Goal: Task Accomplishment & Management: Manage account settings

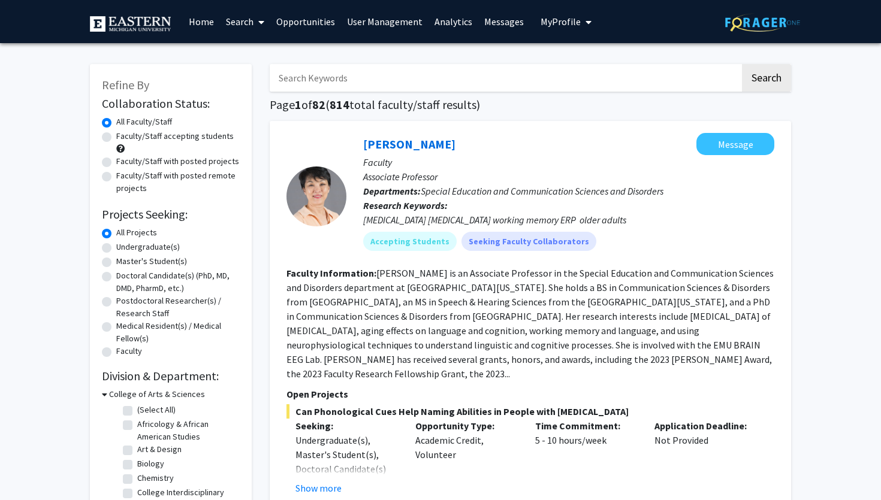
click at [556, 19] on span "My Profile" at bounding box center [561, 22] width 40 height 12
click at [552, 85] on div "[PERSON_NAME] View Profile Log Out" at bounding box center [603, 74] width 132 height 63
click at [553, 92] on link "Log Out" at bounding box center [603, 93] width 108 height 14
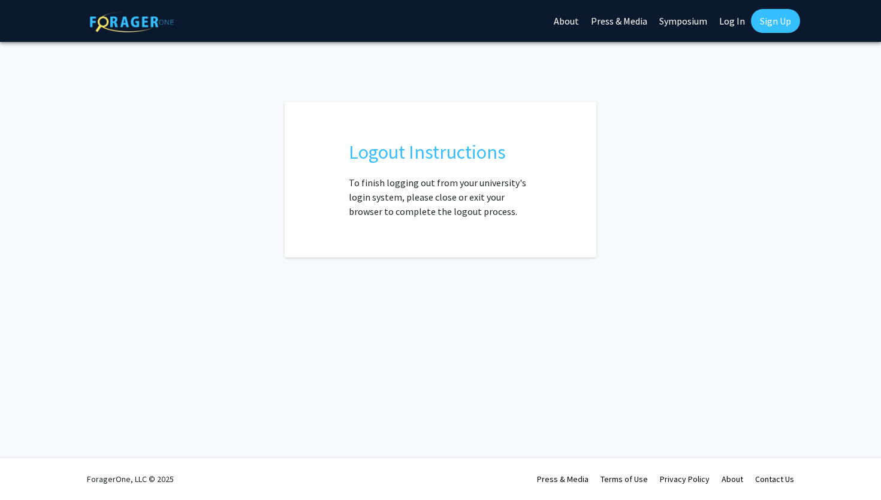
click at [726, 26] on link "Log In" at bounding box center [732, 21] width 38 height 42
select select
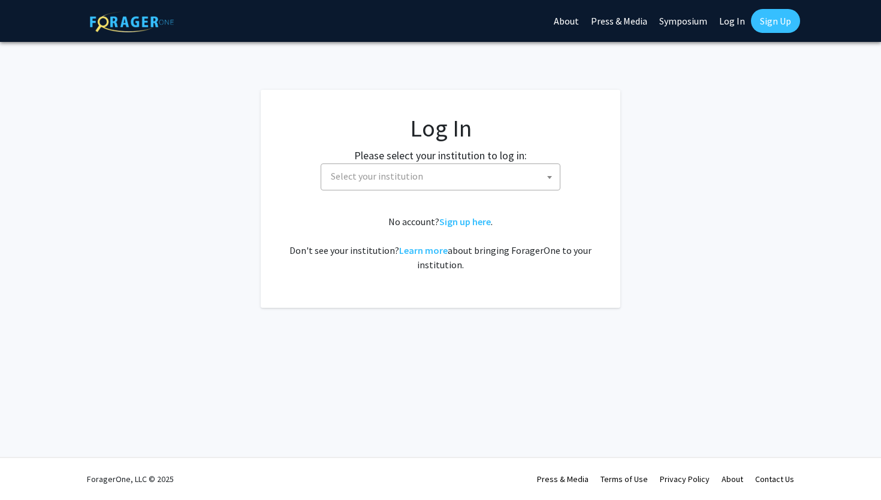
click at [424, 170] on span "Select your institution" at bounding box center [443, 176] width 234 height 25
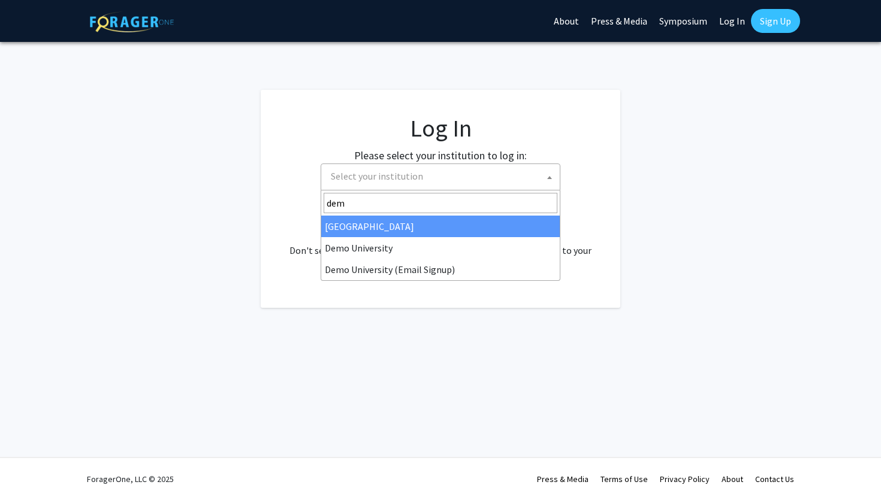
type input "demo"
select select "8"
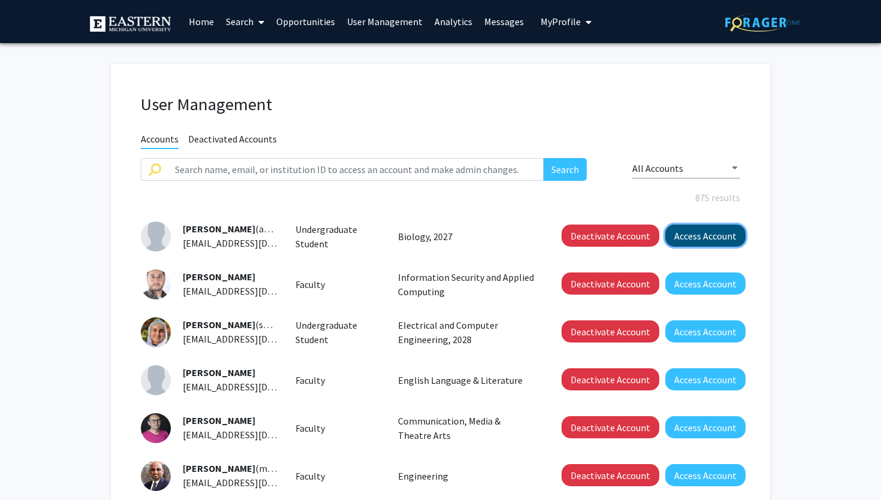
click at [691, 242] on button "Access Account" at bounding box center [705, 236] width 80 height 22
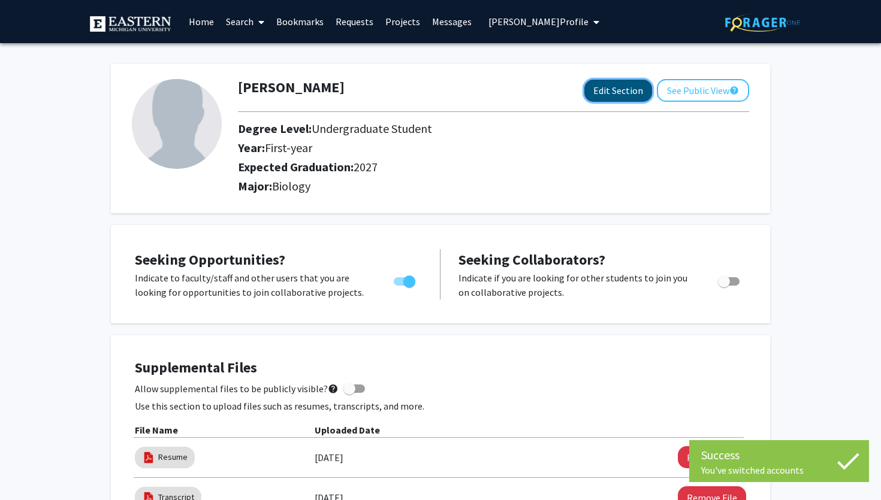
click at [590, 94] on button "Edit Section" at bounding box center [618, 91] width 68 height 22
select select "first-year"
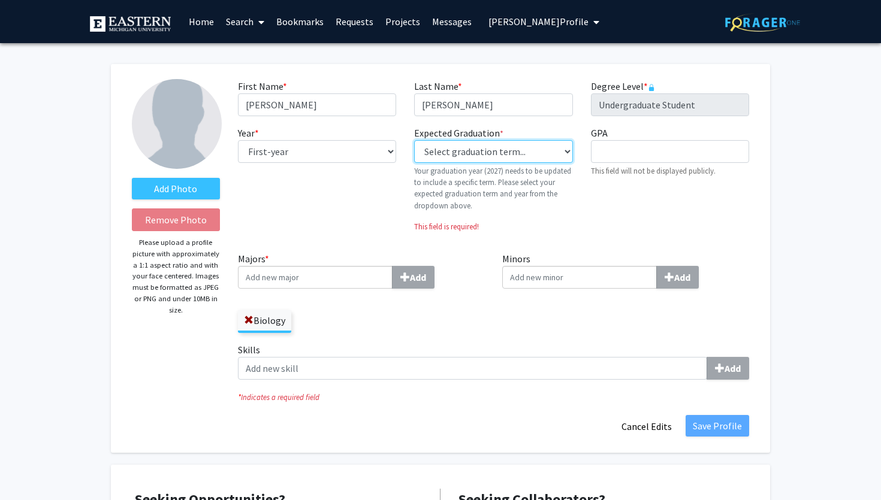
click at [524, 148] on select "Select graduation term... Previous: 2027 (Please select a specific term) Spring…" at bounding box center [493, 151] width 158 height 23
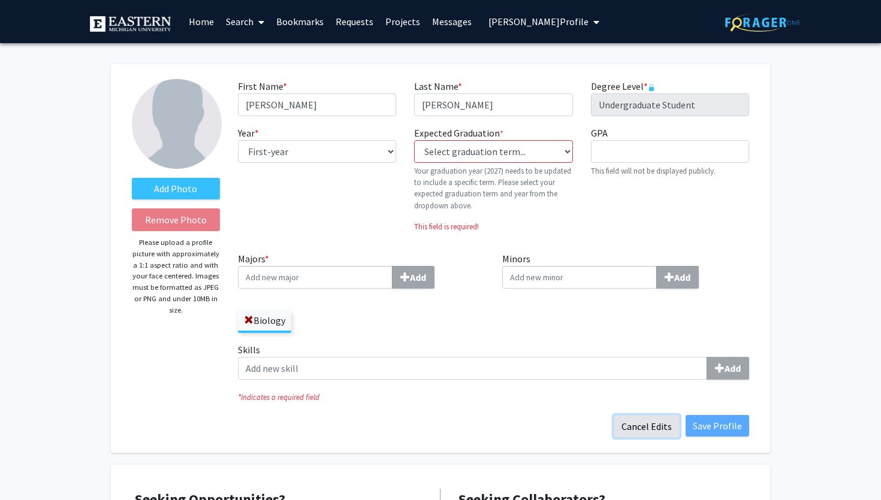
click at [648, 431] on button "Cancel Edits" at bounding box center [647, 426] width 66 height 23
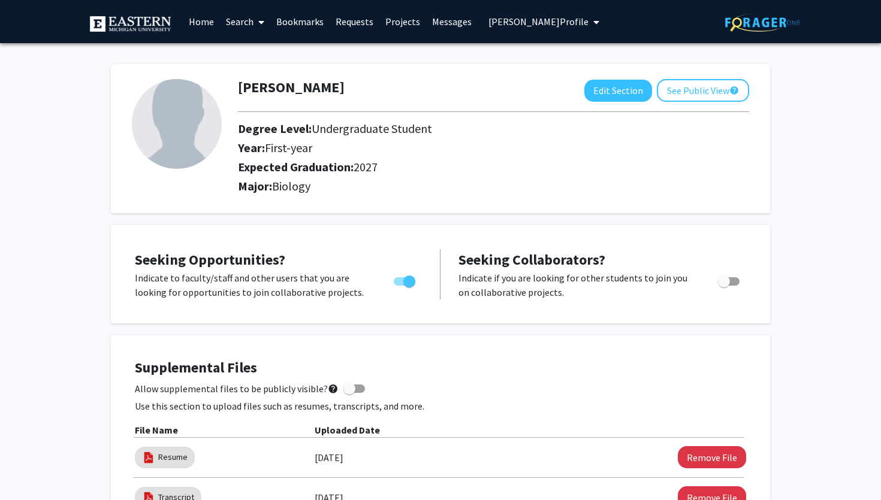
click at [539, 128] on h2 "Degree Level: Undergraduate Student" at bounding box center [460, 129] width 444 height 14
click at [615, 92] on button "Edit Section" at bounding box center [618, 91] width 68 height 22
select select "first-year"
click at [633, 89] on button "Edit Section" at bounding box center [618, 91] width 68 height 22
select select "first-year"
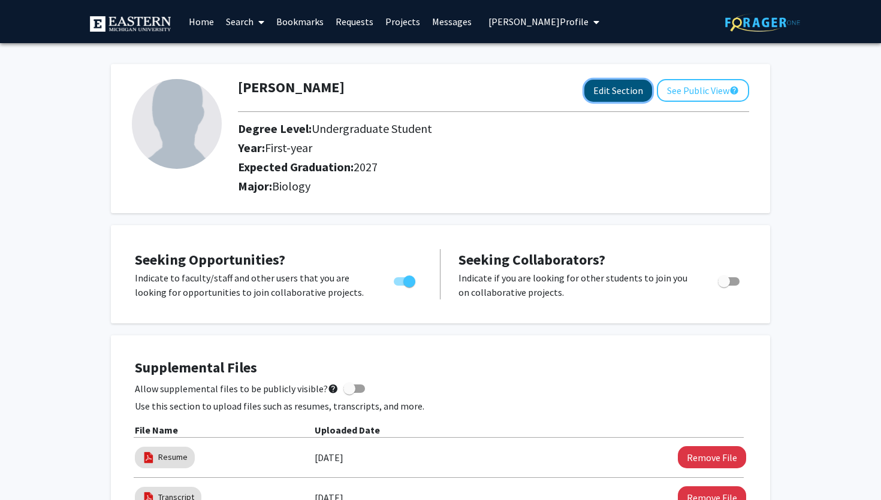
click at [608, 85] on button "Edit Section" at bounding box center [618, 91] width 68 height 22
select select "first-year"
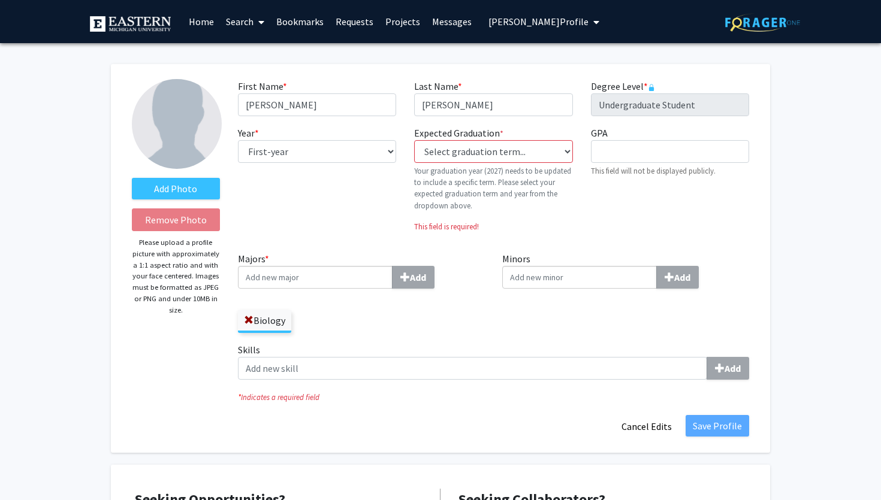
click at [513, 20] on span "Abbas Abbas's Profile" at bounding box center [538, 22] width 100 height 12
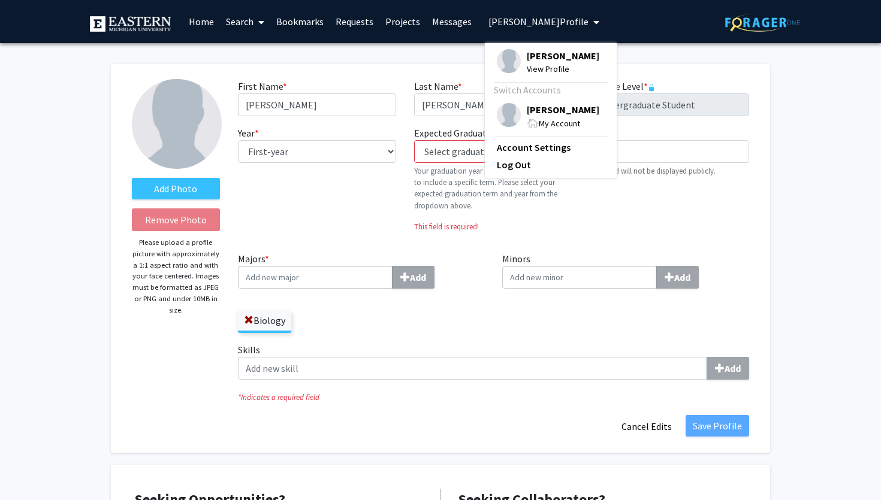
click at [527, 108] on span "[PERSON_NAME]" at bounding box center [563, 109] width 73 height 13
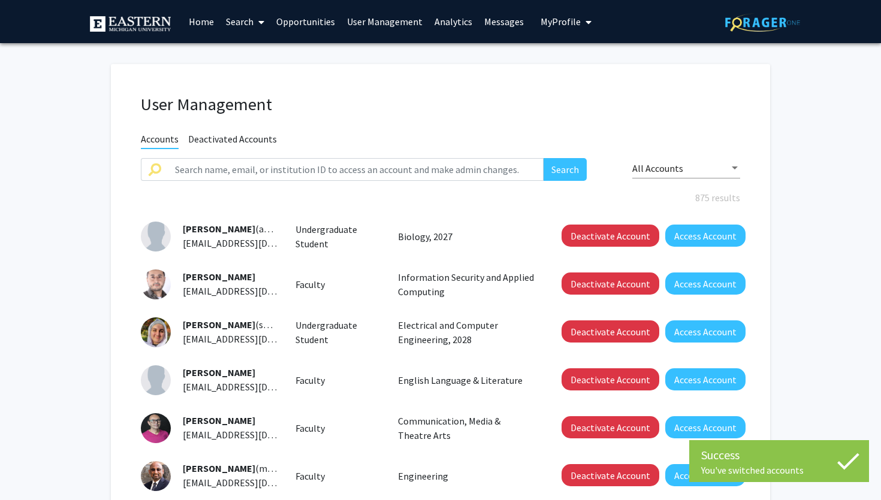
click at [741, 325] on div "Deactivate Account Access Account" at bounding box center [652, 333] width 206 height 30
click at [722, 328] on button "Access Account" at bounding box center [705, 332] width 80 height 22
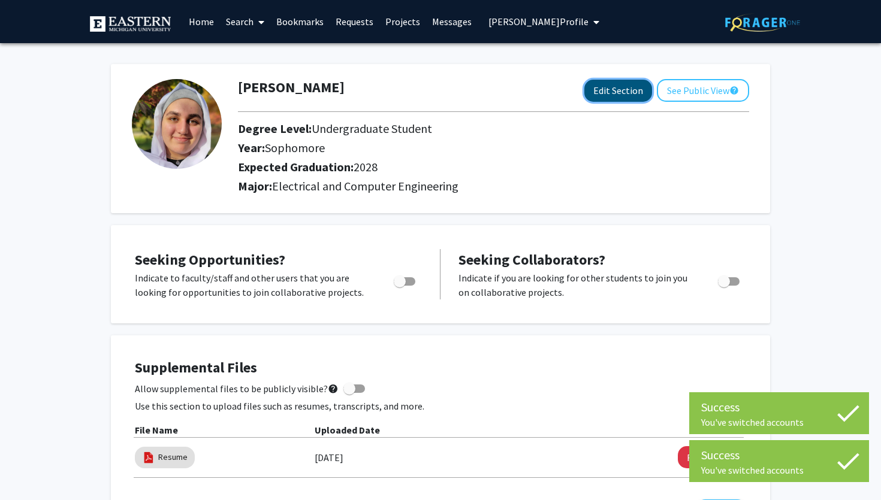
click at [603, 98] on button "Edit Section" at bounding box center [618, 91] width 68 height 22
select select "sophomore"
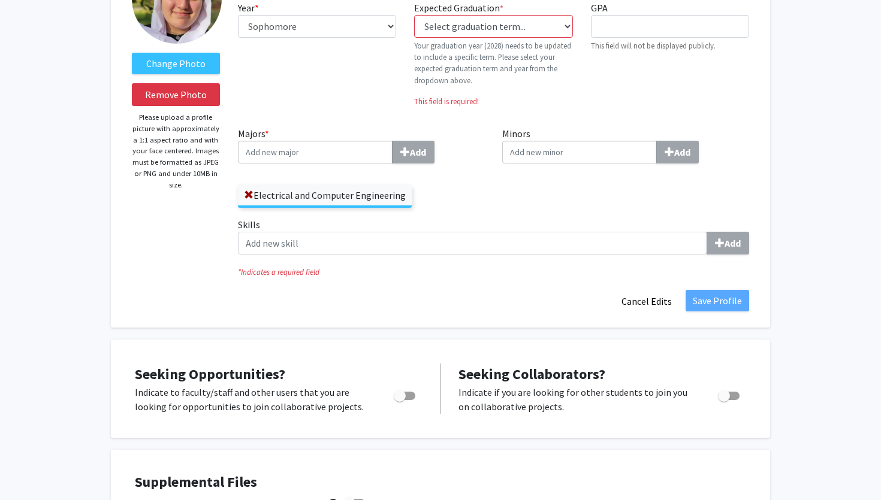
scroll to position [117, 0]
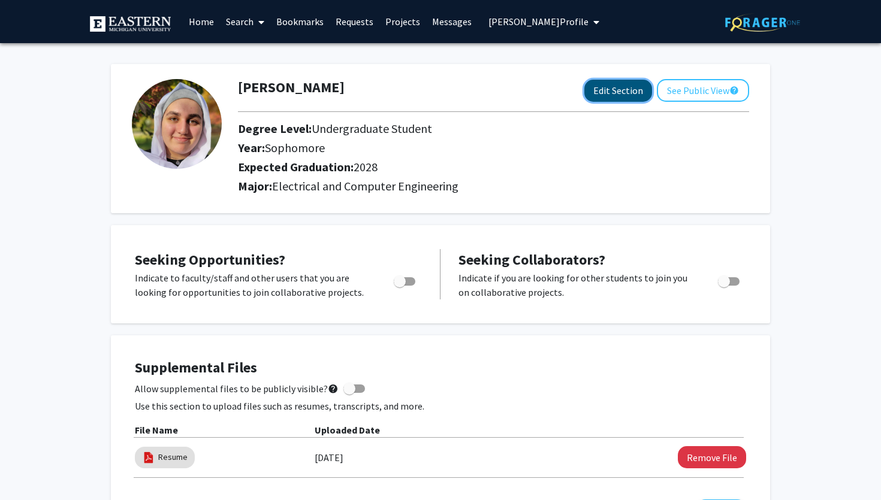
click at [619, 91] on button "Edit Section" at bounding box center [618, 91] width 68 height 22
select select "sophomore"
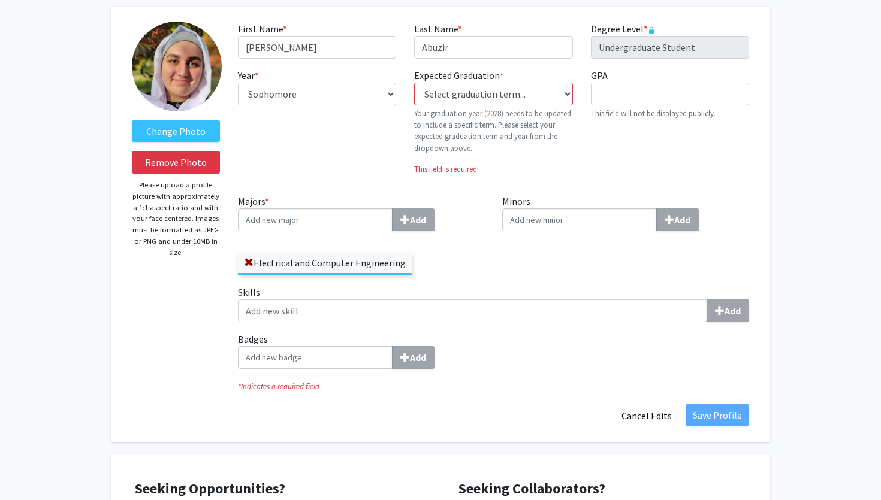
scroll to position [68, 0]
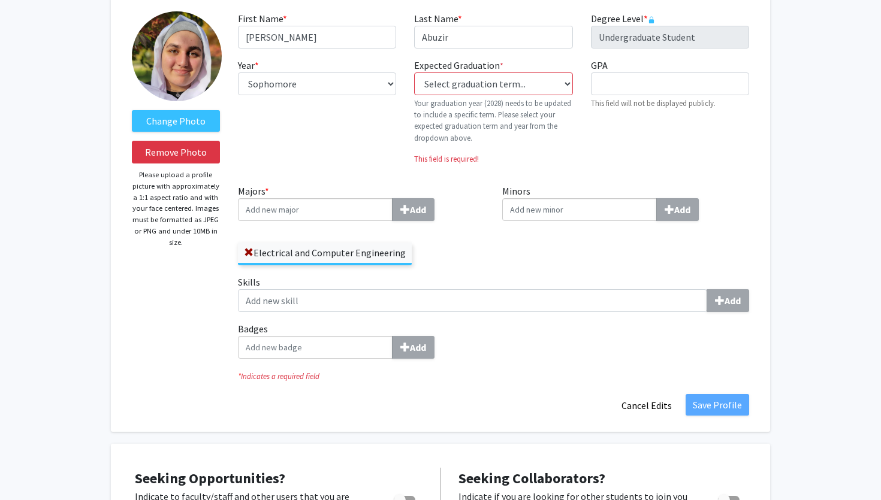
click at [343, 351] on input "Badges Add" at bounding box center [315, 347] width 155 height 23
type input "a"
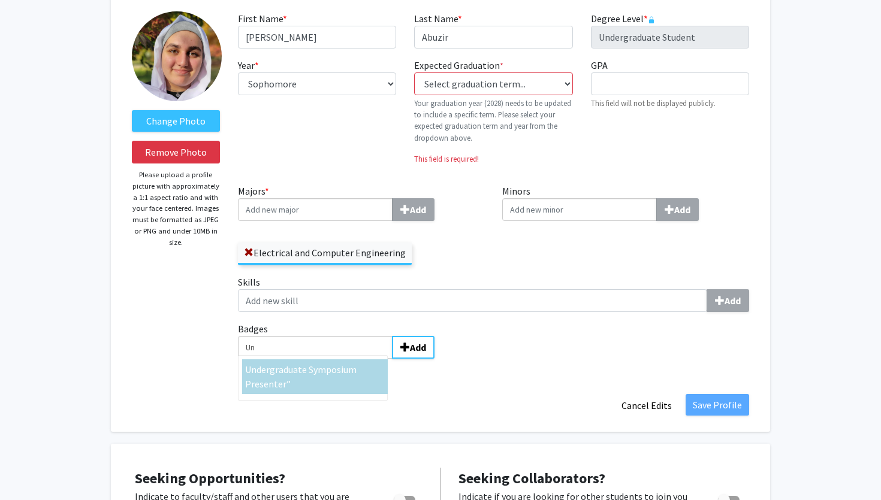
type input "Un"
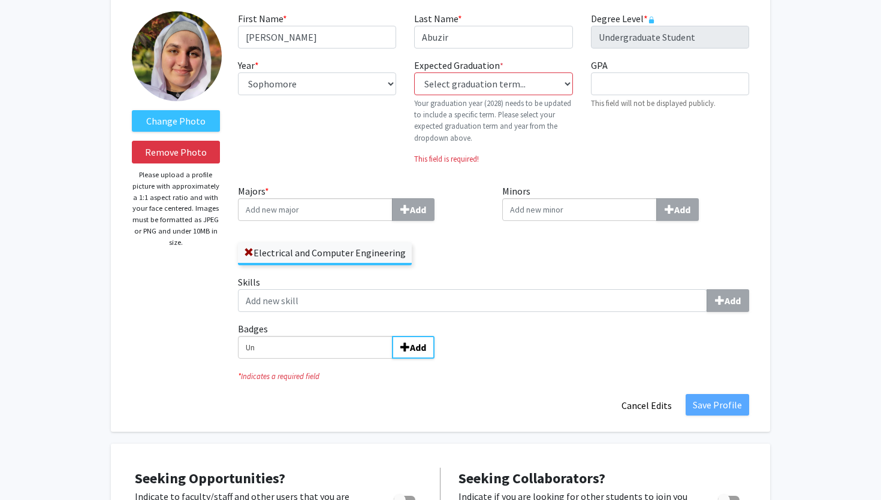
click at [319, 343] on input "Un" at bounding box center [315, 347] width 155 height 23
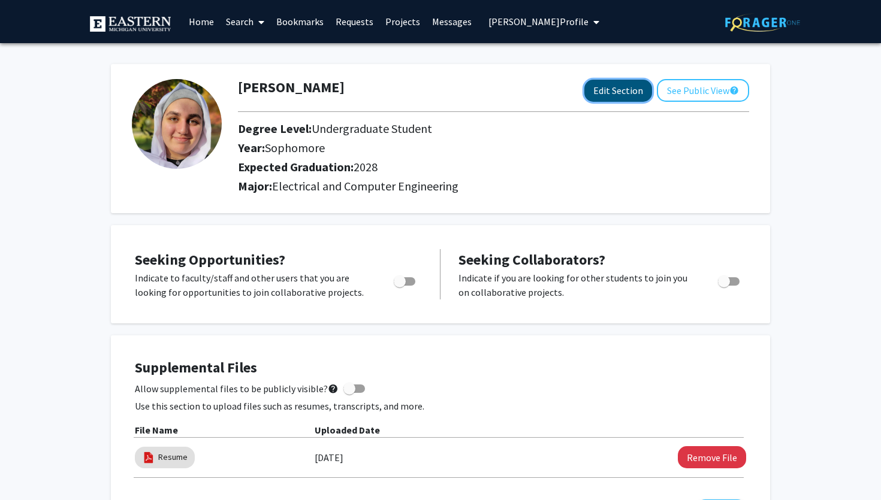
click at [627, 89] on button "Edit Section" at bounding box center [618, 91] width 68 height 22
select select "sophomore"
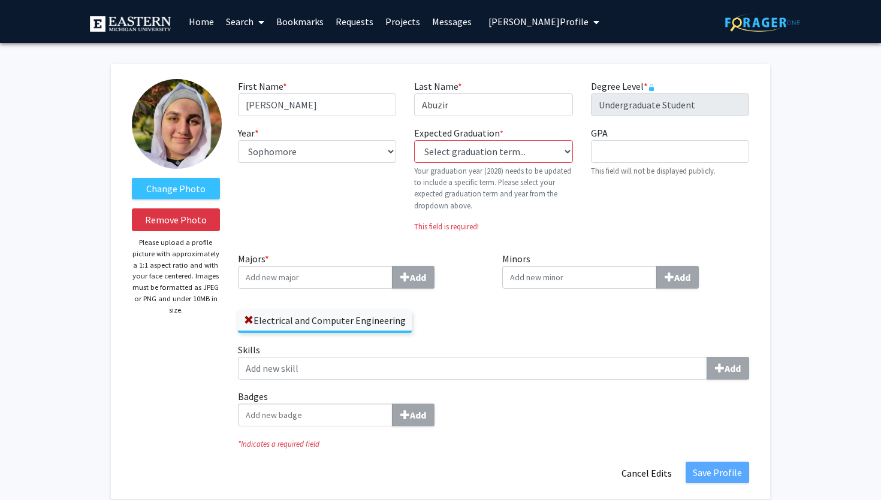
click at [326, 418] on input "Badges Add" at bounding box center [315, 415] width 155 height 23
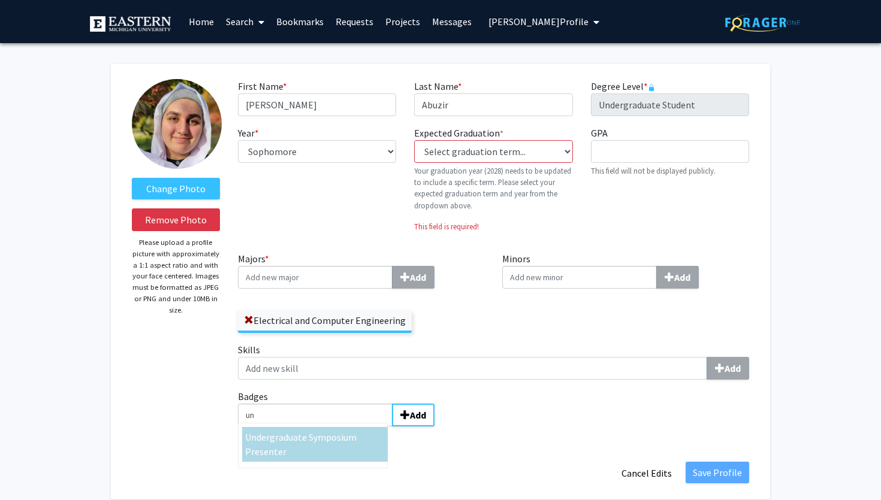
type input "un"
click at [317, 449] on div "Un dergraduate Symposium Presenter" at bounding box center [315, 444] width 140 height 29
click at [317, 427] on input "un" at bounding box center [315, 415] width 155 height 23
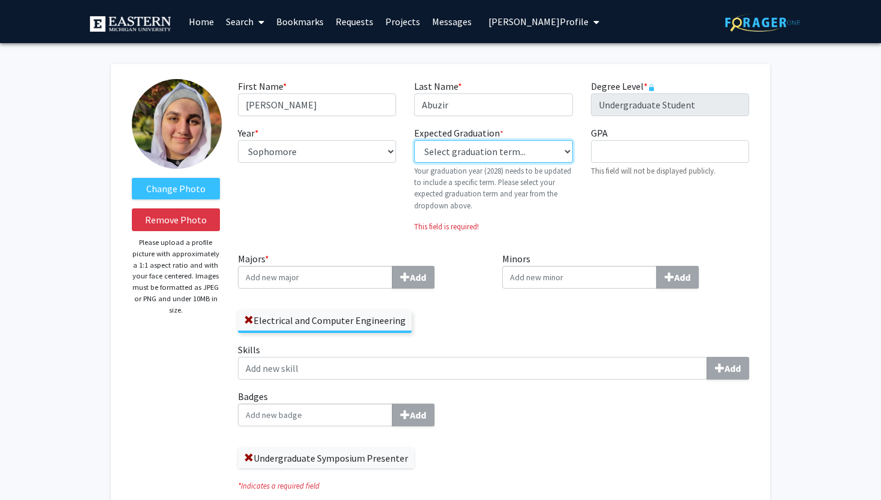
click at [515, 155] on select "Select graduation term... Previous: 2028 (Please select a specific term) Spring…" at bounding box center [493, 151] width 158 height 23
click at [414, 140] on select "Select graduation term... Previous: 2028 (Please select a specific term) Spring…" at bounding box center [493, 151] width 158 height 23
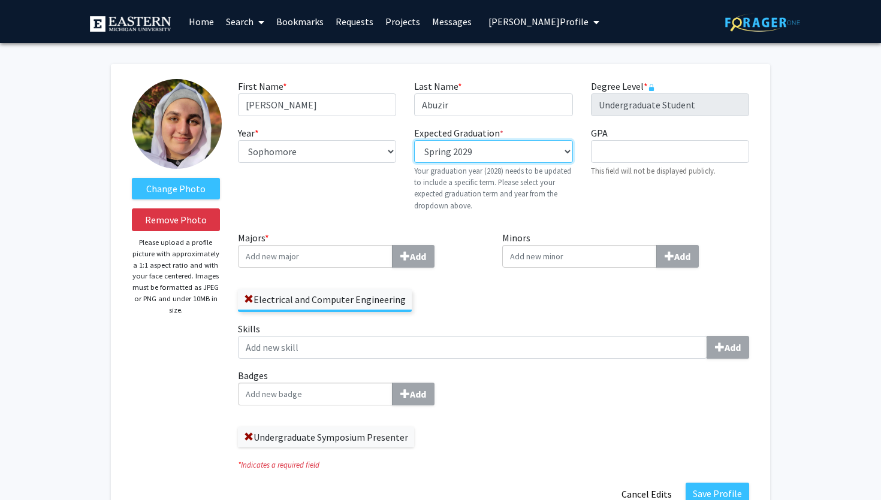
click at [527, 155] on select "Select graduation term... Previous: 2028 (Please select a specific term) Spring…" at bounding box center [493, 151] width 158 height 23
select select "42: spring_2028"
click at [414, 140] on select "Select graduation term... Previous: 2028 (Please select a specific term) Spring…" at bounding box center [493, 151] width 158 height 23
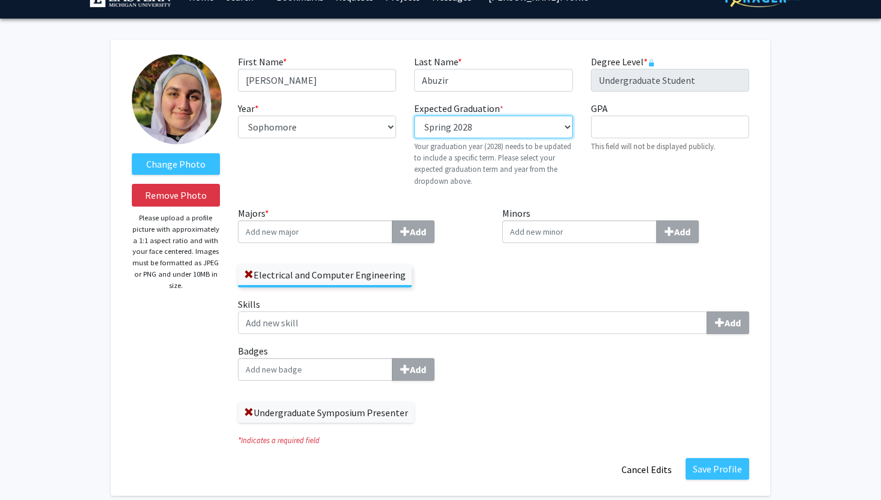
scroll to position [25, 0]
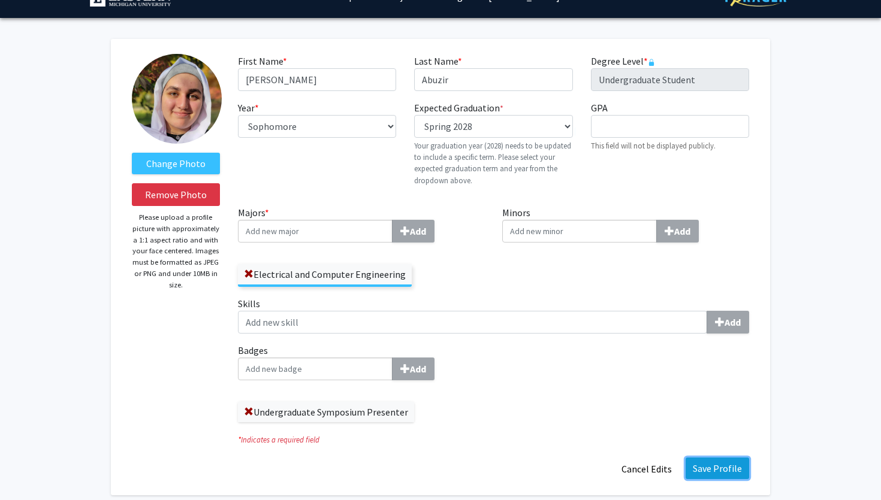
click at [727, 469] on button "Save Profile" at bounding box center [718, 469] width 64 height 22
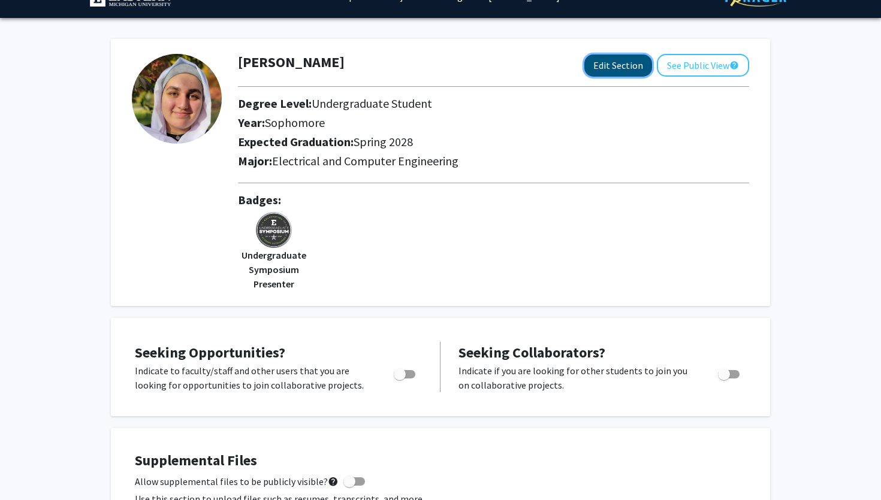
click at [626, 71] on button "Edit Section" at bounding box center [618, 66] width 68 height 22
select select "sophomore"
select select "41: spring_2028"
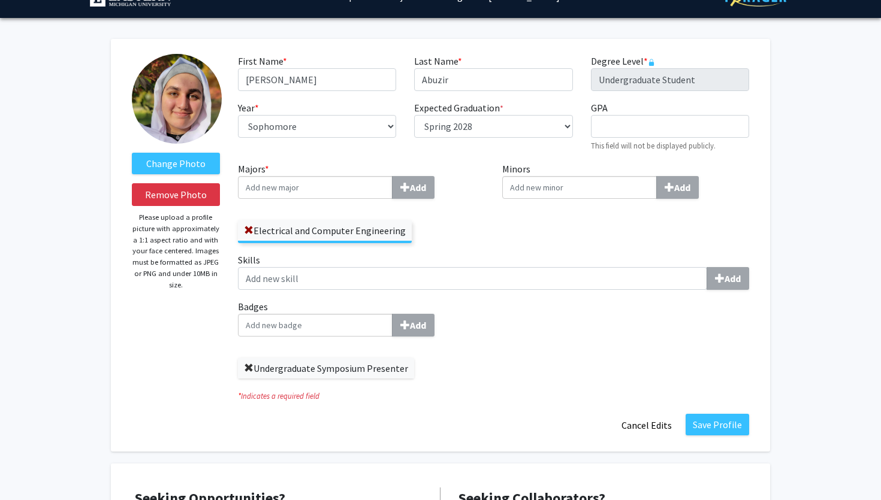
click at [251, 369] on span at bounding box center [249, 369] width 10 height 10
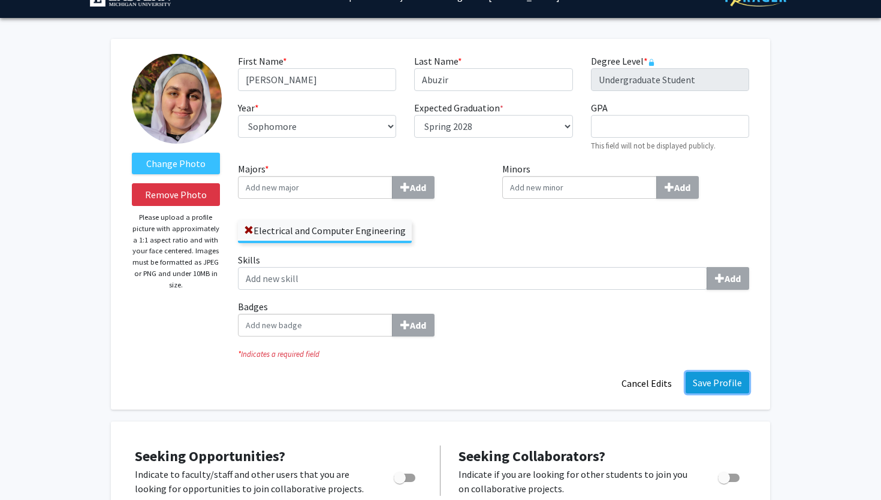
click at [730, 386] on button "Save Profile" at bounding box center [718, 383] width 64 height 22
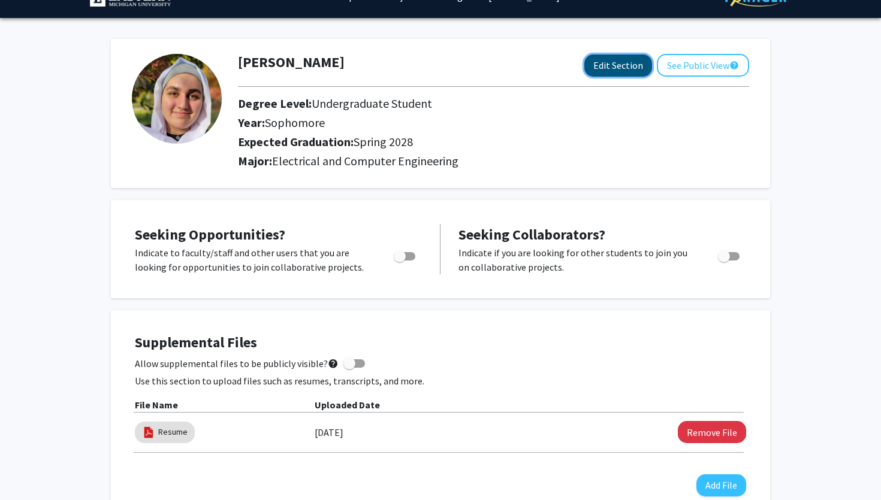
click at [621, 62] on button "Edit Section" at bounding box center [618, 66] width 68 height 22
select select "sophomore"
select select "41: spring_2028"
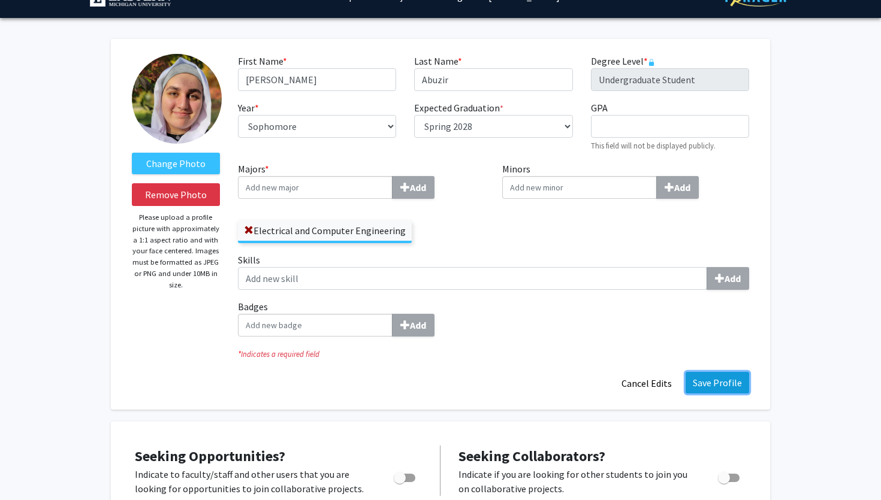
click at [720, 379] on button "Save Profile" at bounding box center [718, 383] width 64 height 22
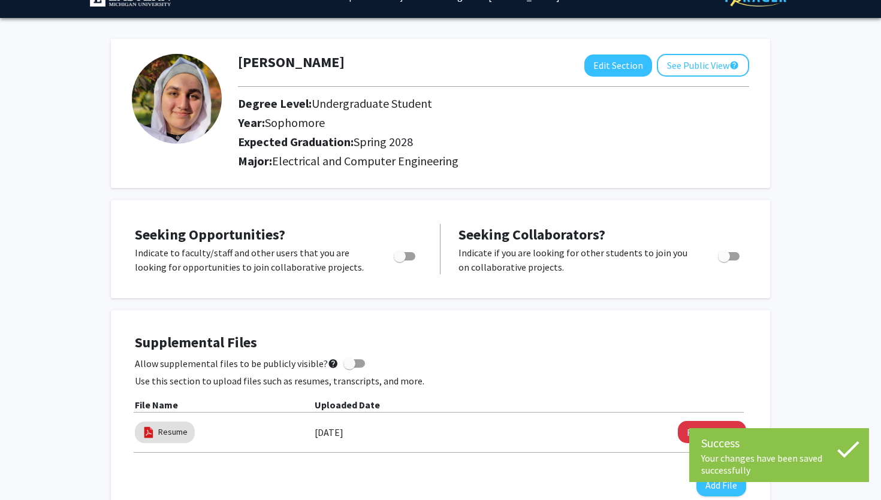
scroll to position [0, 0]
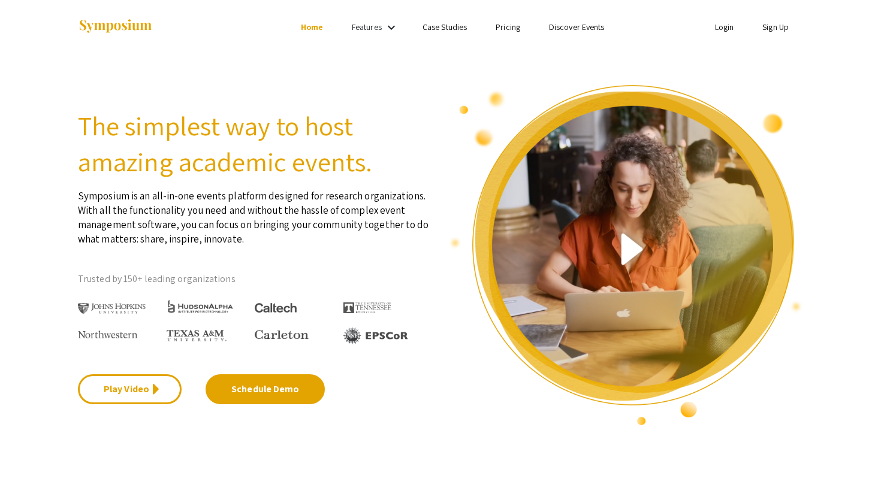
click at [723, 30] on link "Login" at bounding box center [724, 27] width 19 height 11
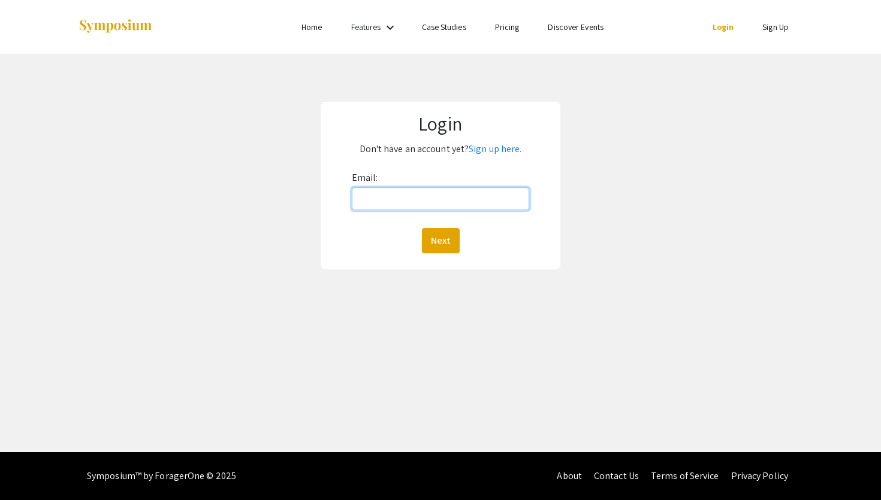
click at [446, 189] on input "Email:" at bounding box center [441, 199] width 178 height 23
type input "[PERSON_NAME][EMAIL_ADDRESS][DOMAIN_NAME]"
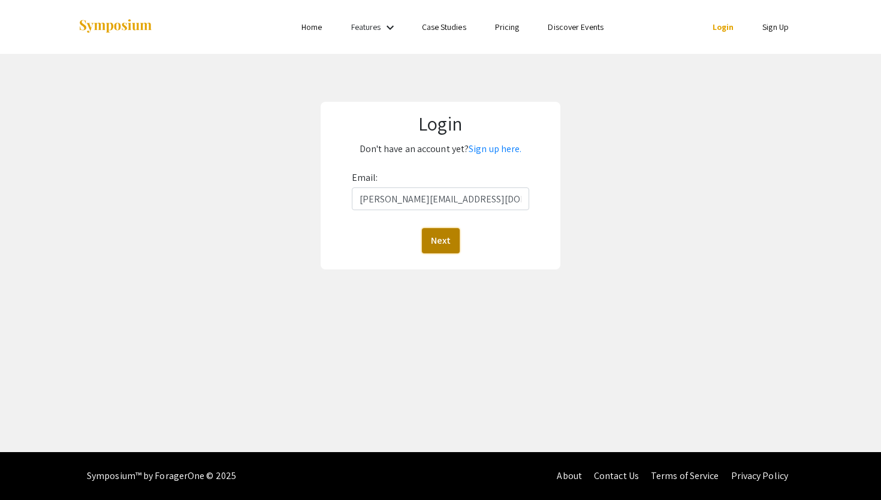
click at [434, 252] on button "Next" at bounding box center [441, 240] width 38 height 25
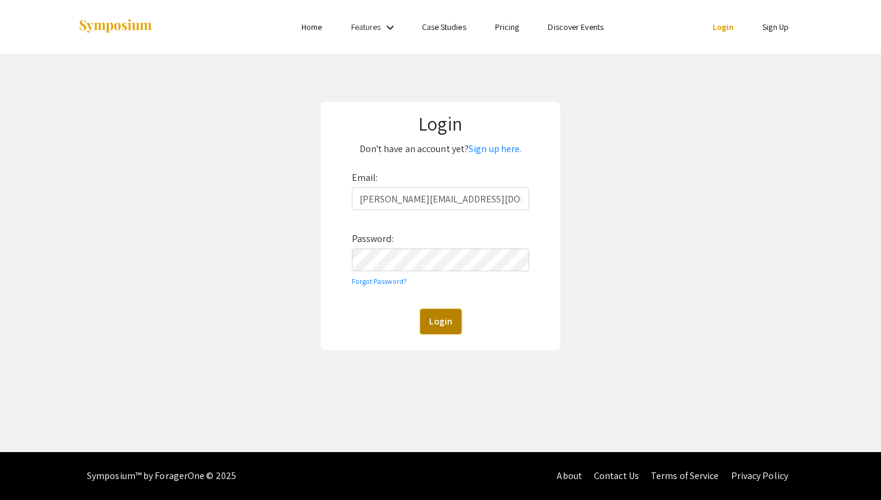
click at [436, 319] on button "Login" at bounding box center [440, 321] width 41 height 25
